Goal: Task Accomplishment & Management: Manage account settings

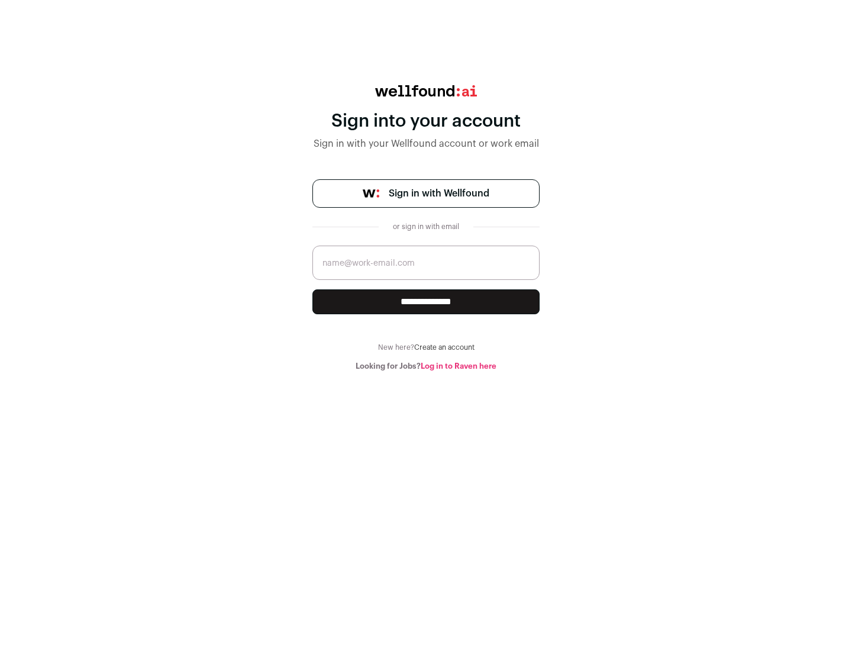
click at [438, 194] on span "Sign in with Wellfound" at bounding box center [439, 193] width 101 height 14
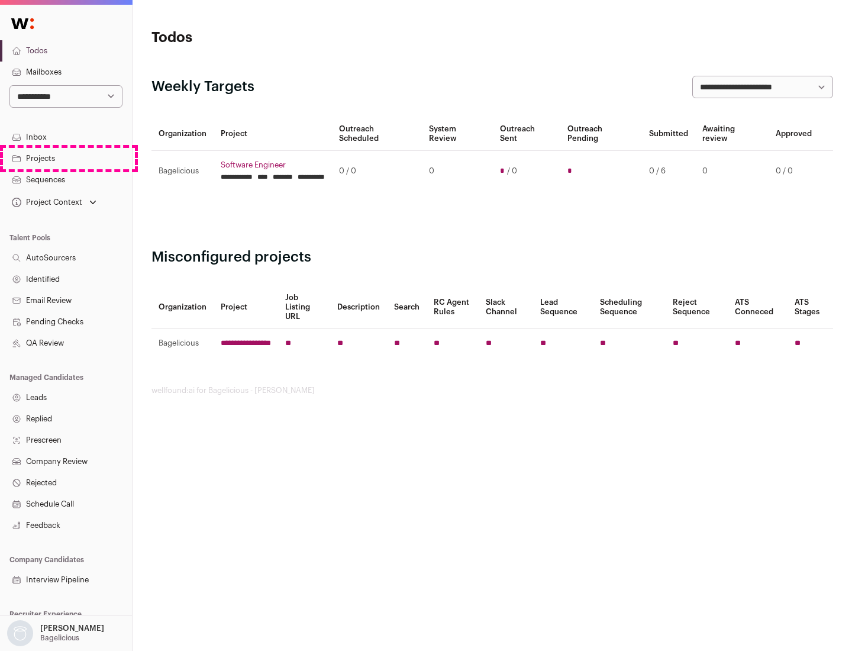
click at [66, 158] on link "Projects" at bounding box center [66, 158] width 132 height 21
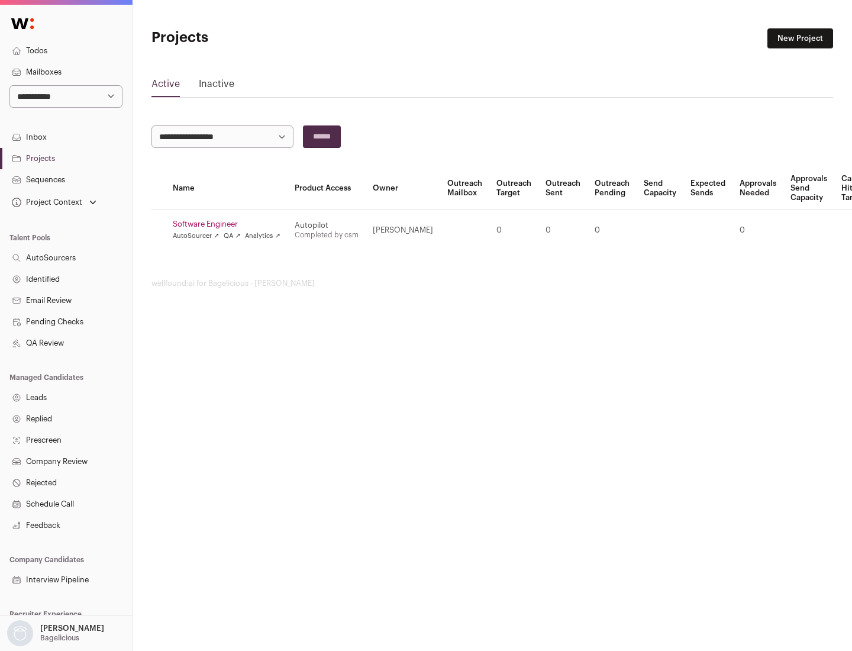
click at [230, 224] on link "Software Engineer" at bounding box center [227, 224] width 108 height 9
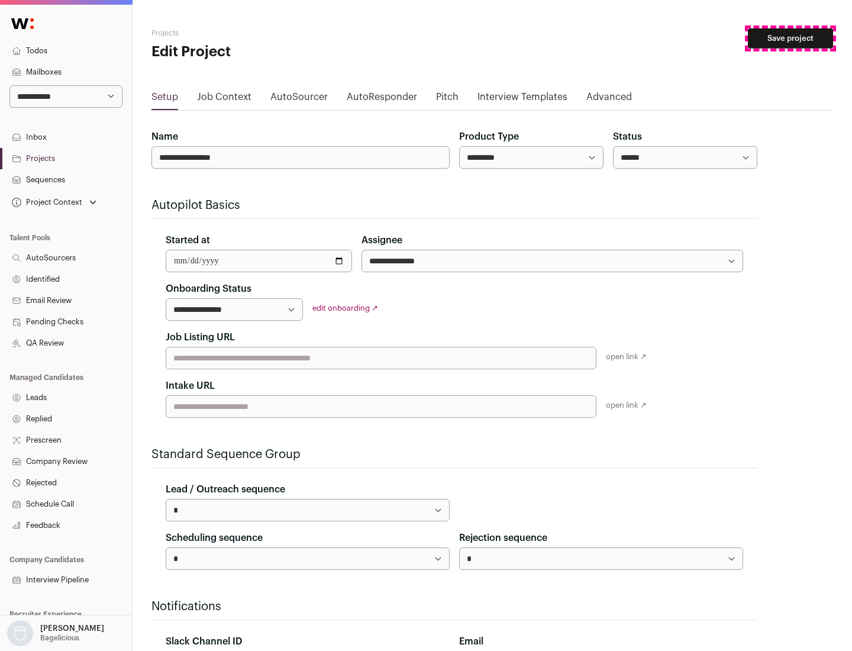
click at [791, 38] on button "Save project" at bounding box center [790, 38] width 85 height 20
